Goal: Transaction & Acquisition: Purchase product/service

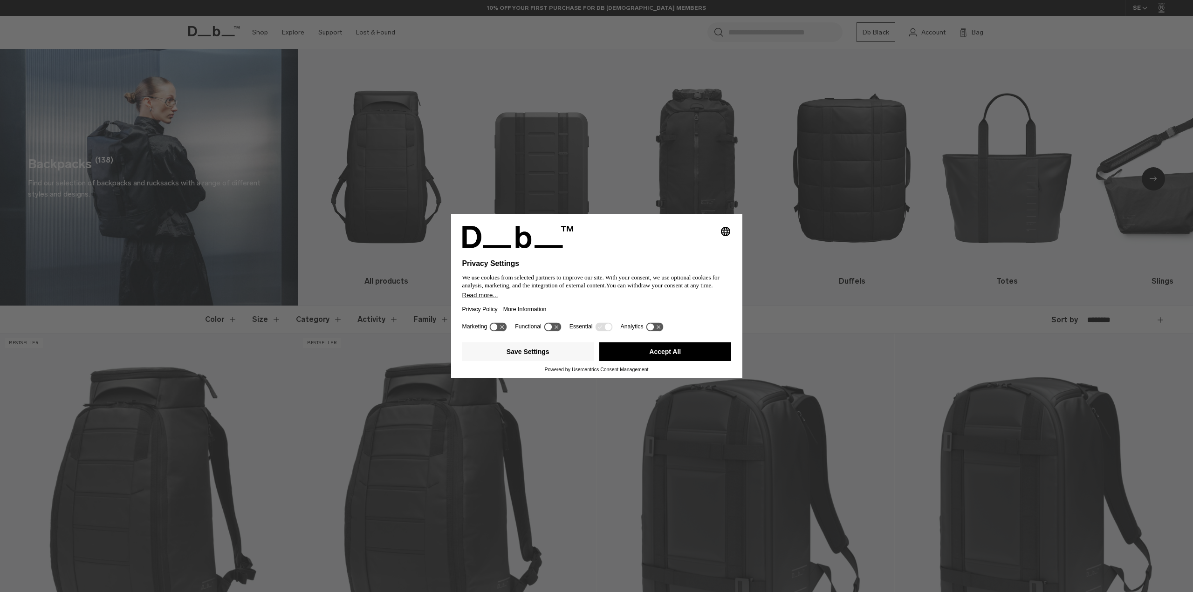
click at [722, 227] on icon "Select language" at bounding box center [725, 231] width 11 height 11
click at [662, 356] on button "Accept All" at bounding box center [665, 352] width 132 height 19
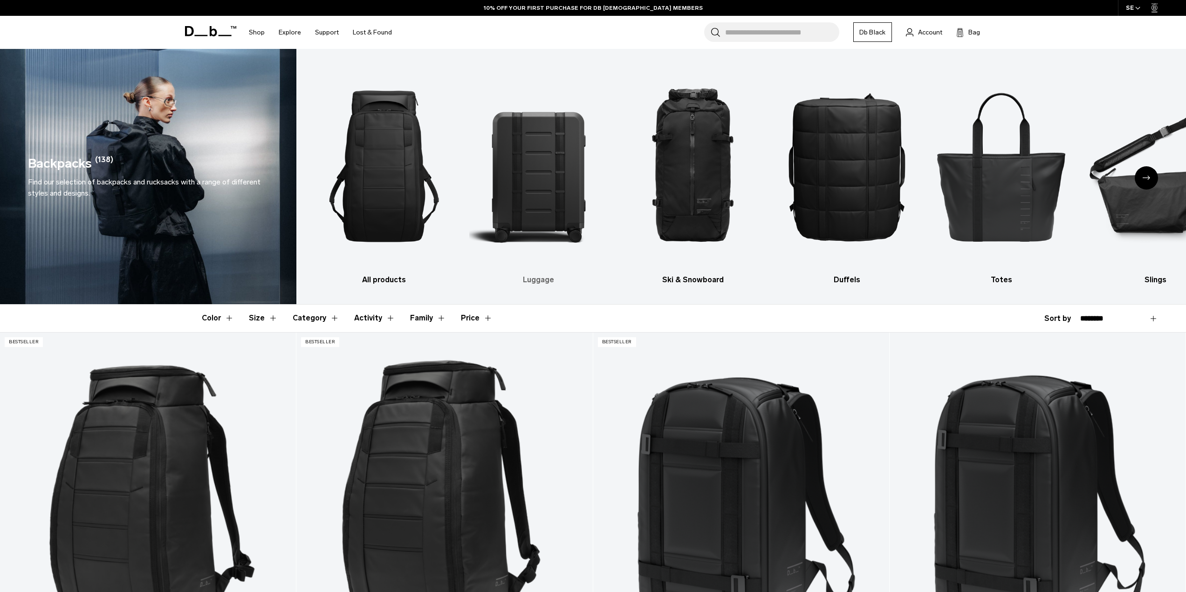
click at [550, 183] on img "2 / 10" at bounding box center [538, 166] width 138 height 207
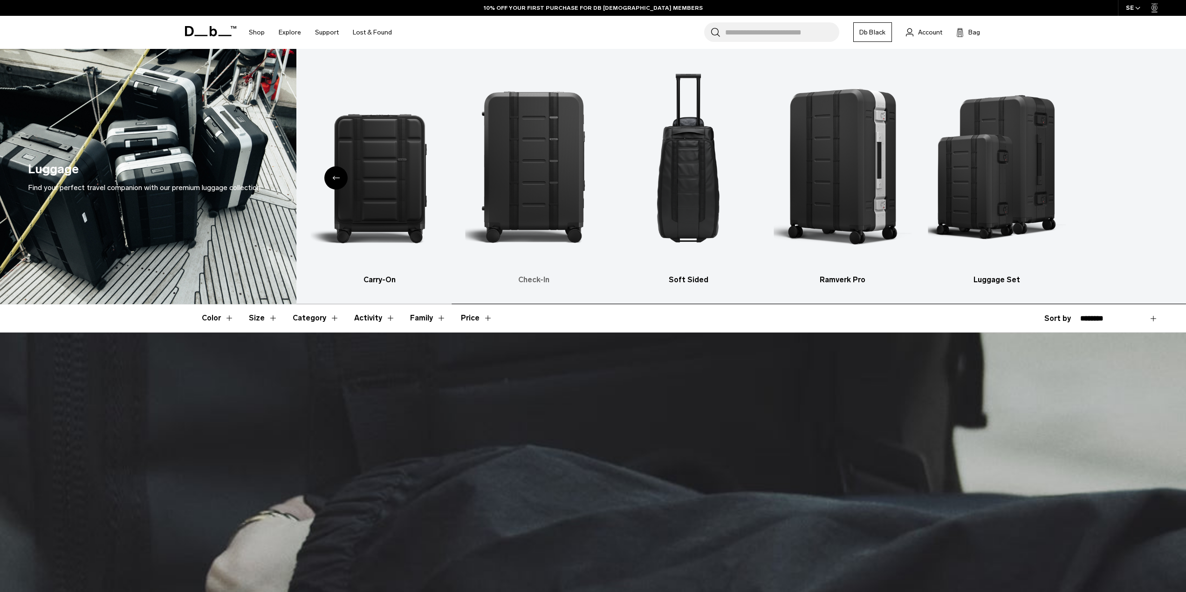
click at [353, 164] on ul "All products Carry-On Check-In Soft Sided Ramverk Pro Luggage Set" at bounding box center [592, 174] width 871 height 223
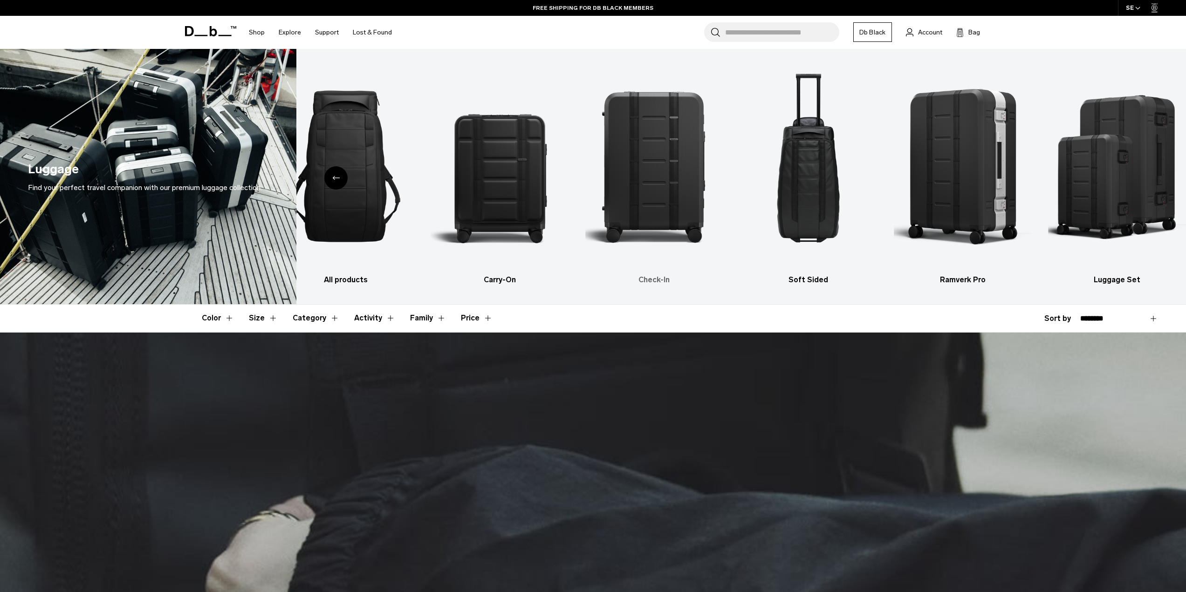
click at [666, 162] on img "3 / 6" at bounding box center [654, 166] width 138 height 207
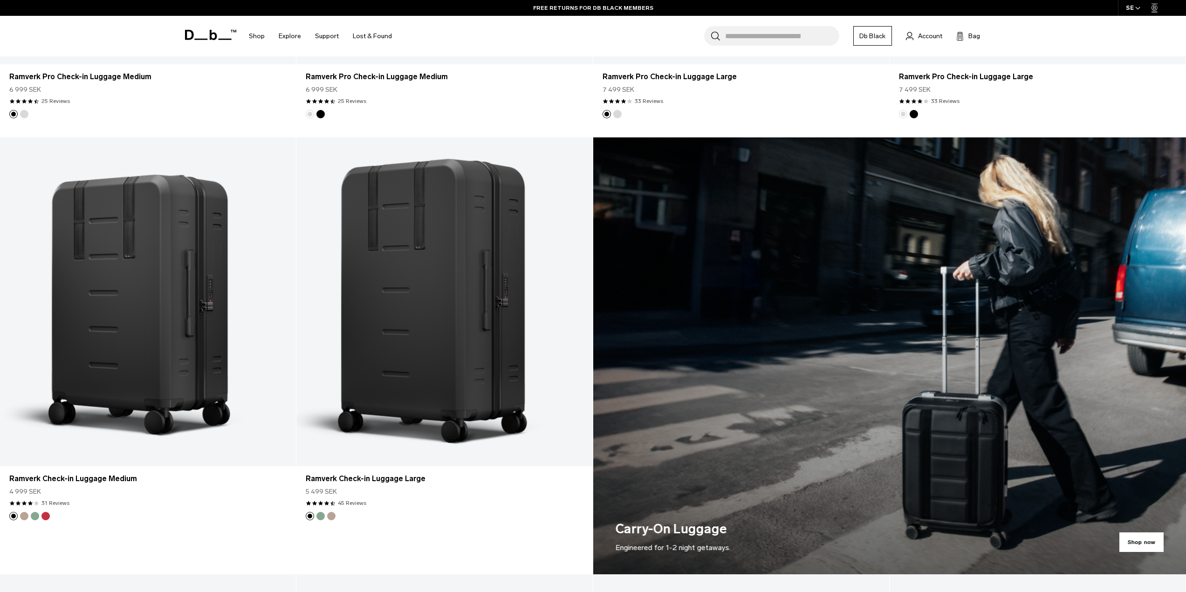
scroll to position [653, 0]
